Goal: Task Accomplishment & Management: Manage account settings

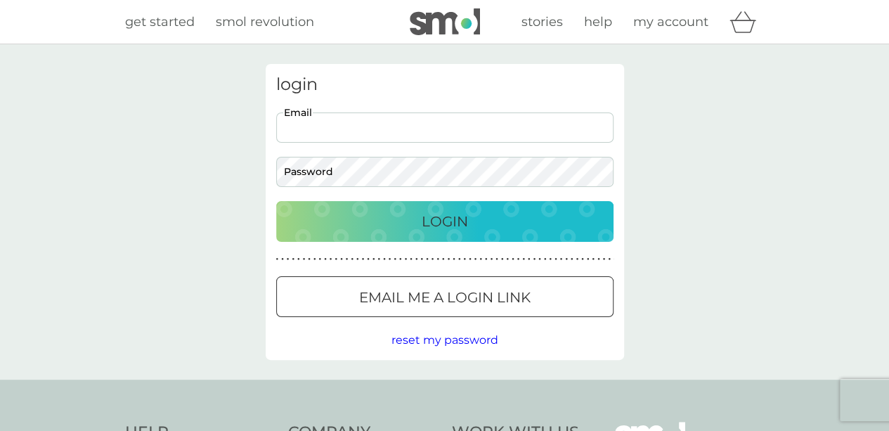
click at [382, 140] on input "Email" at bounding box center [444, 127] width 337 height 30
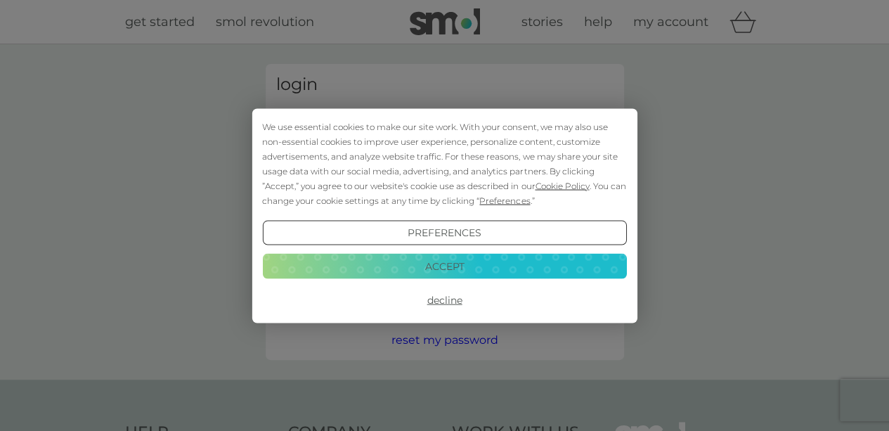
click at [427, 272] on button "Accept" at bounding box center [444, 266] width 364 height 25
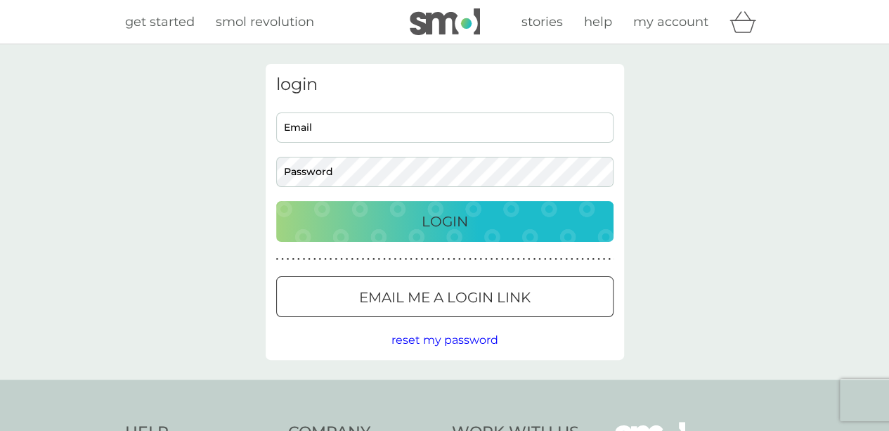
click at [329, 124] on input "Email" at bounding box center [444, 127] width 337 height 30
type input "[EMAIL_ADDRESS][DOMAIN_NAME]"
click at [276, 201] on button "Login" at bounding box center [444, 221] width 337 height 41
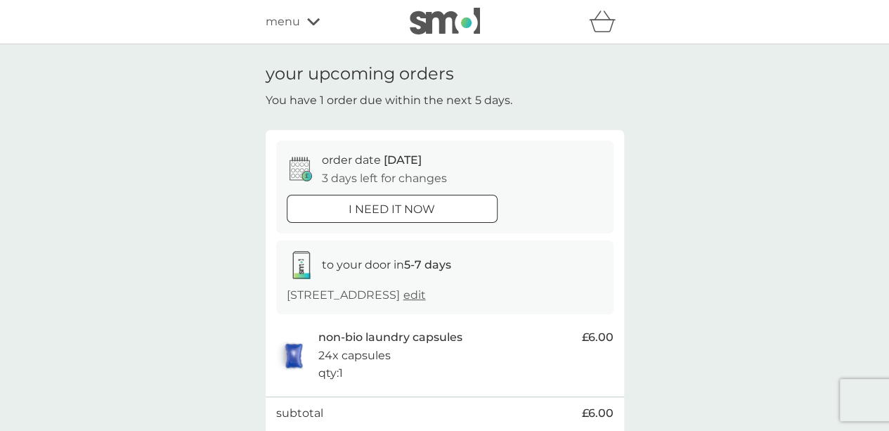
click at [426, 294] on span "edit" at bounding box center [414, 294] width 22 height 13
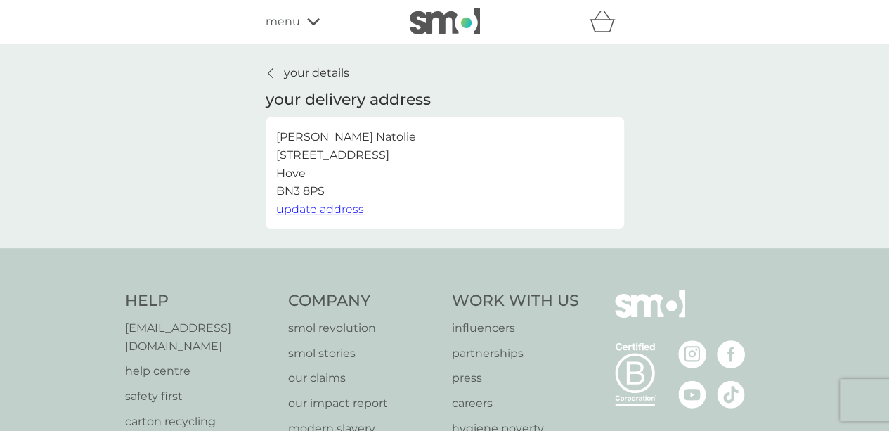
click at [273, 71] on div at bounding box center [271, 72] width 10 height 11
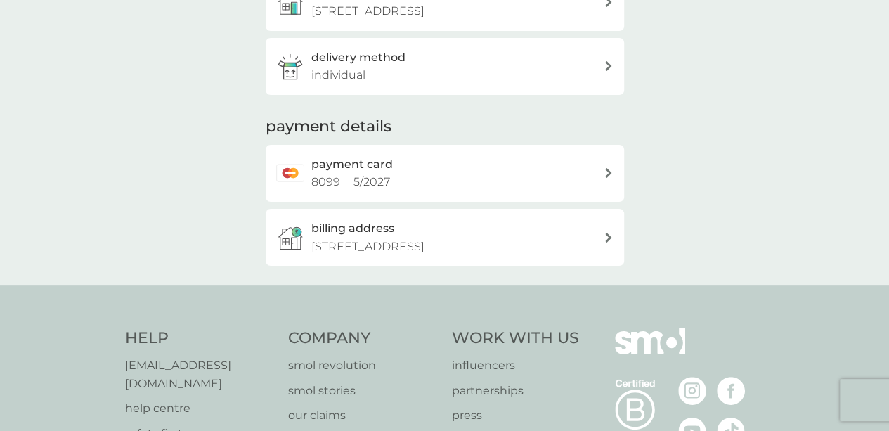
scroll to position [269, 0]
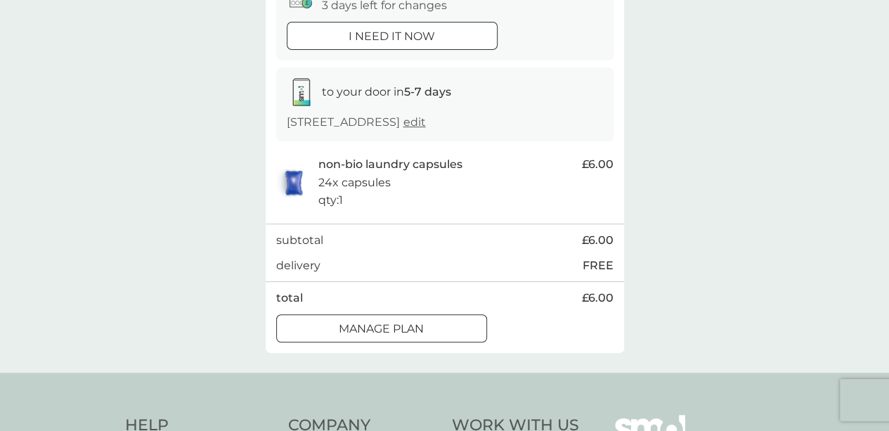
scroll to position [215, 0]
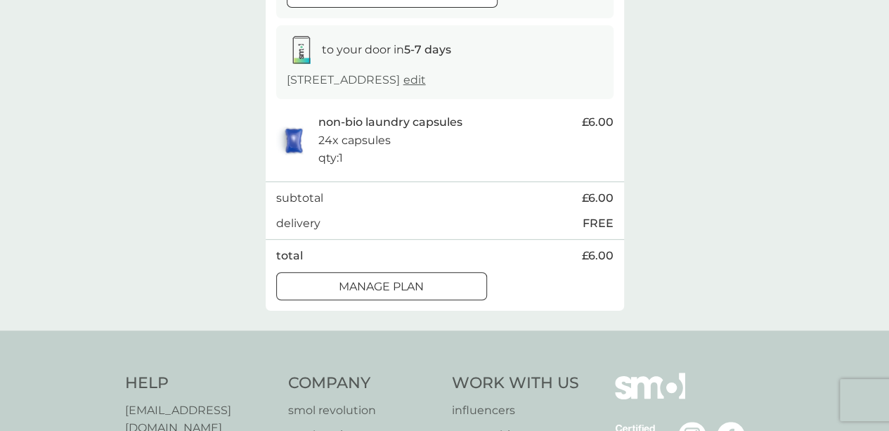
click at [336, 294] on div "Manage plan" at bounding box center [381, 287] width 209 height 18
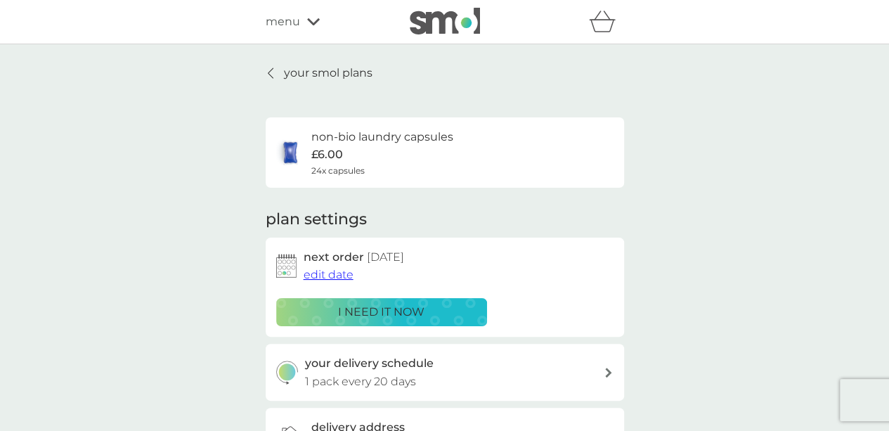
click at [340, 275] on span "edit date" at bounding box center [329, 274] width 50 height 13
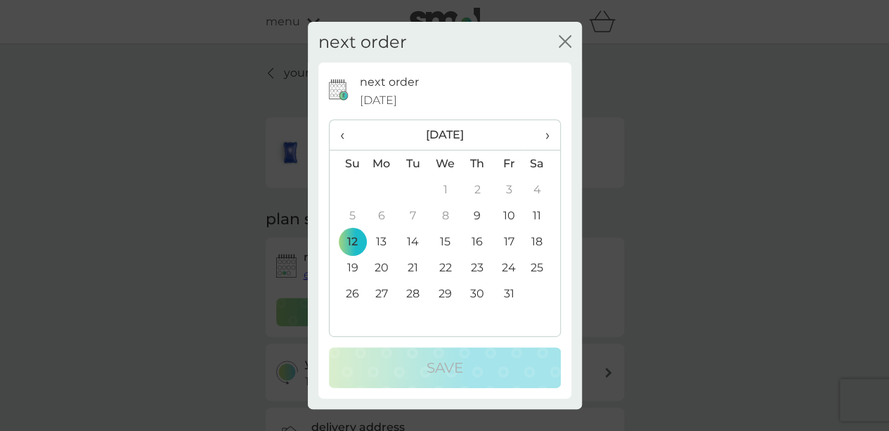
click at [350, 297] on td "26" at bounding box center [348, 293] width 36 height 26
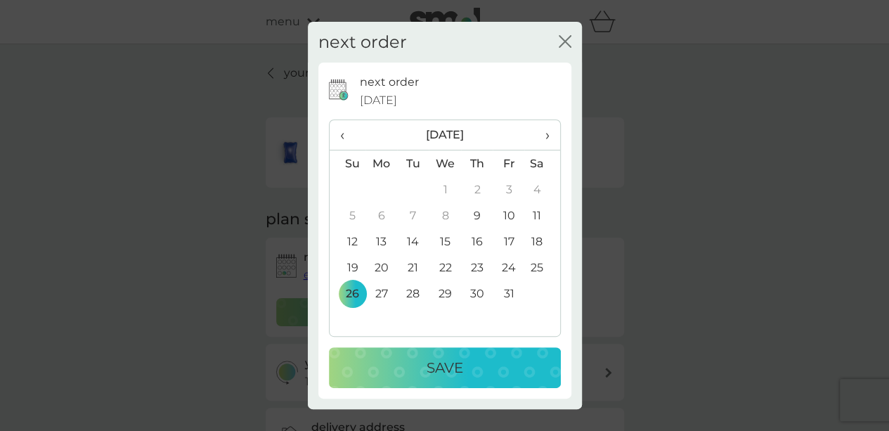
click at [410, 362] on div "Save" at bounding box center [445, 367] width 204 height 22
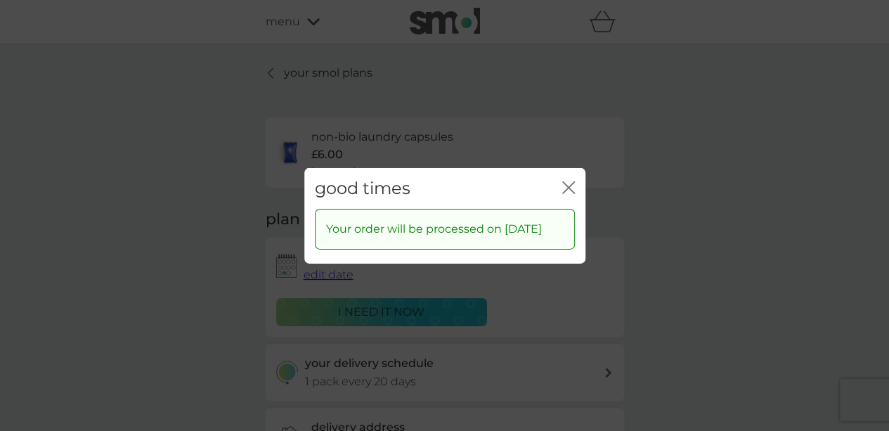
click at [567, 181] on icon "close" at bounding box center [568, 187] width 13 height 13
